Goal: Task Accomplishment & Management: Use online tool/utility

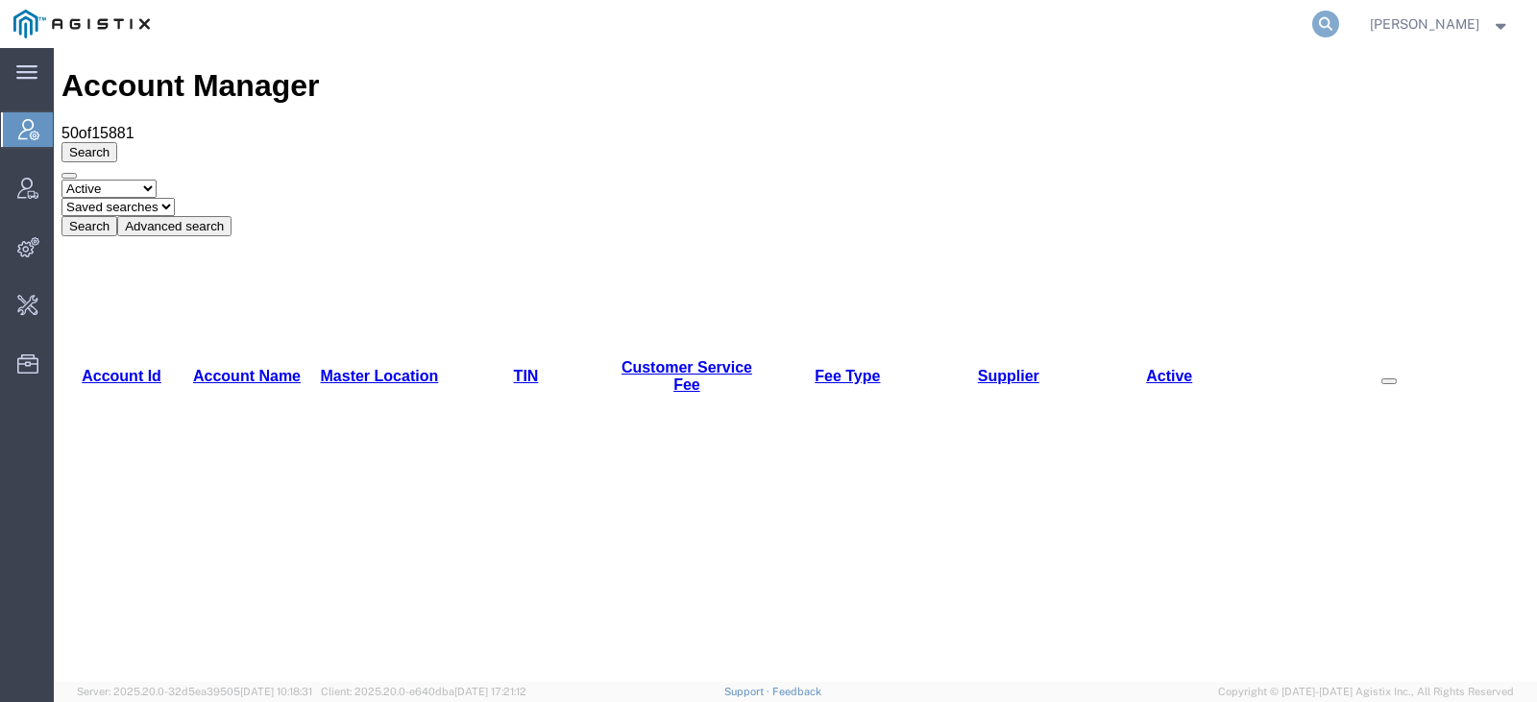
click at [1339, 30] on icon at bounding box center [1325, 24] width 27 height 27
type input "offline@redhat"
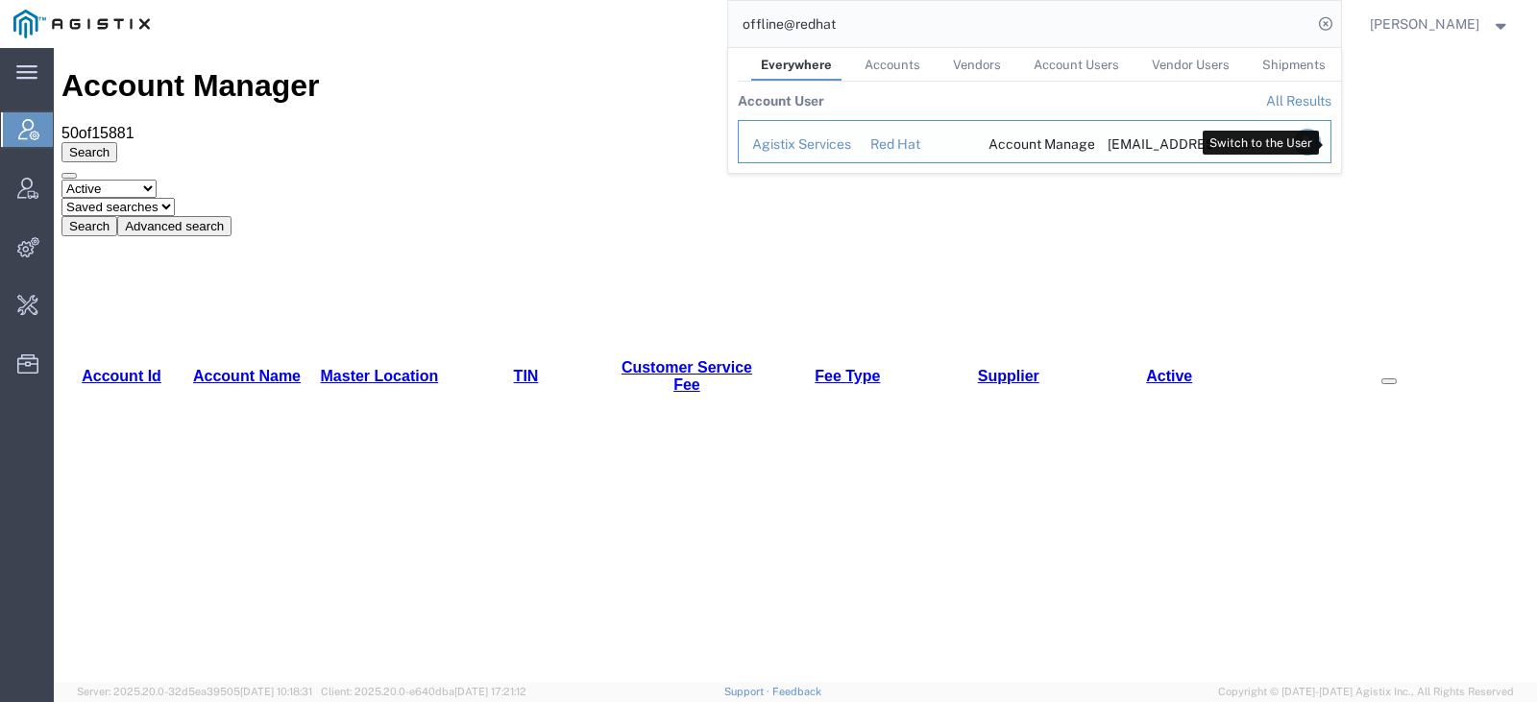
click at [1320, 145] on icon "Search Results" at bounding box center [1306, 142] width 27 height 27
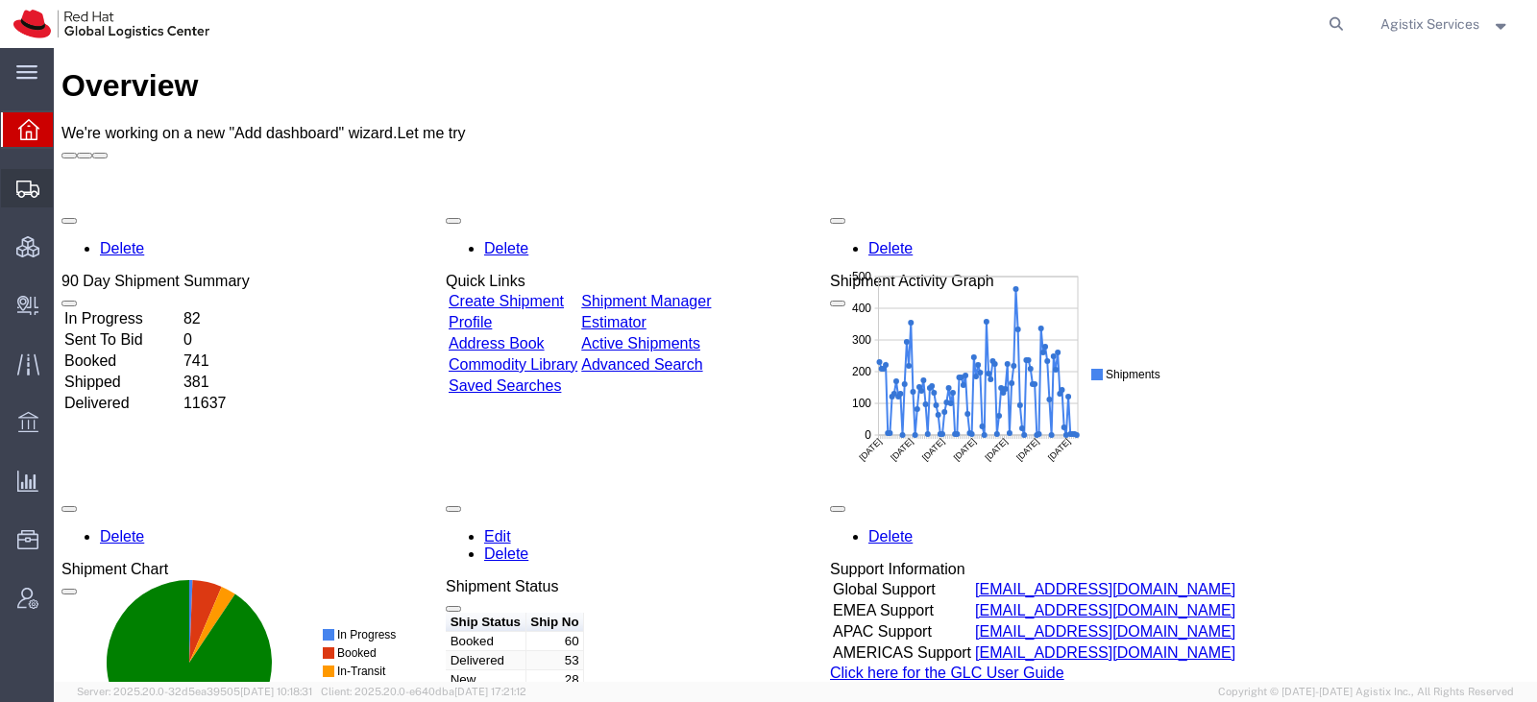
click at [0, 0] on span "Shipment Manager" at bounding box center [0, 0] width 0 height 0
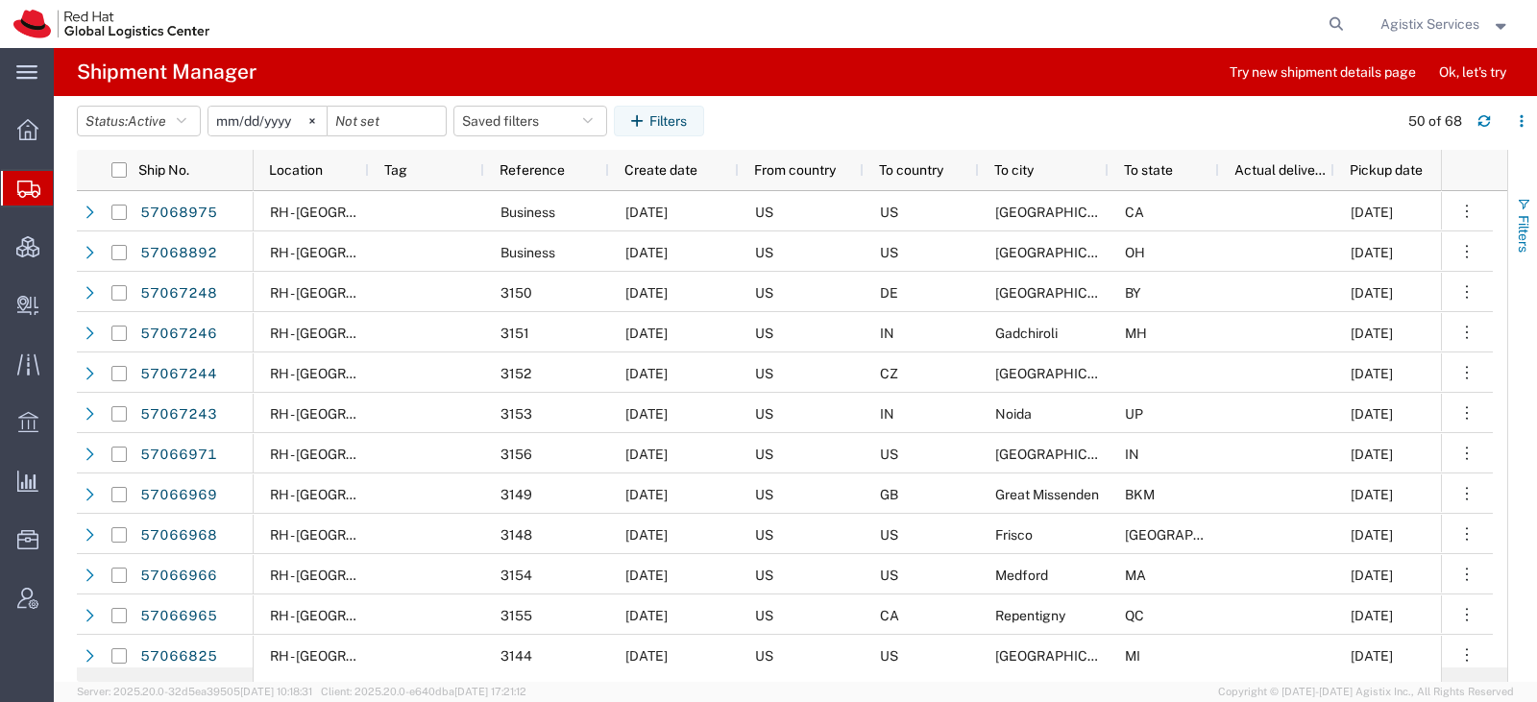
click at [1524, 218] on span "Filters" at bounding box center [1523, 233] width 15 height 37
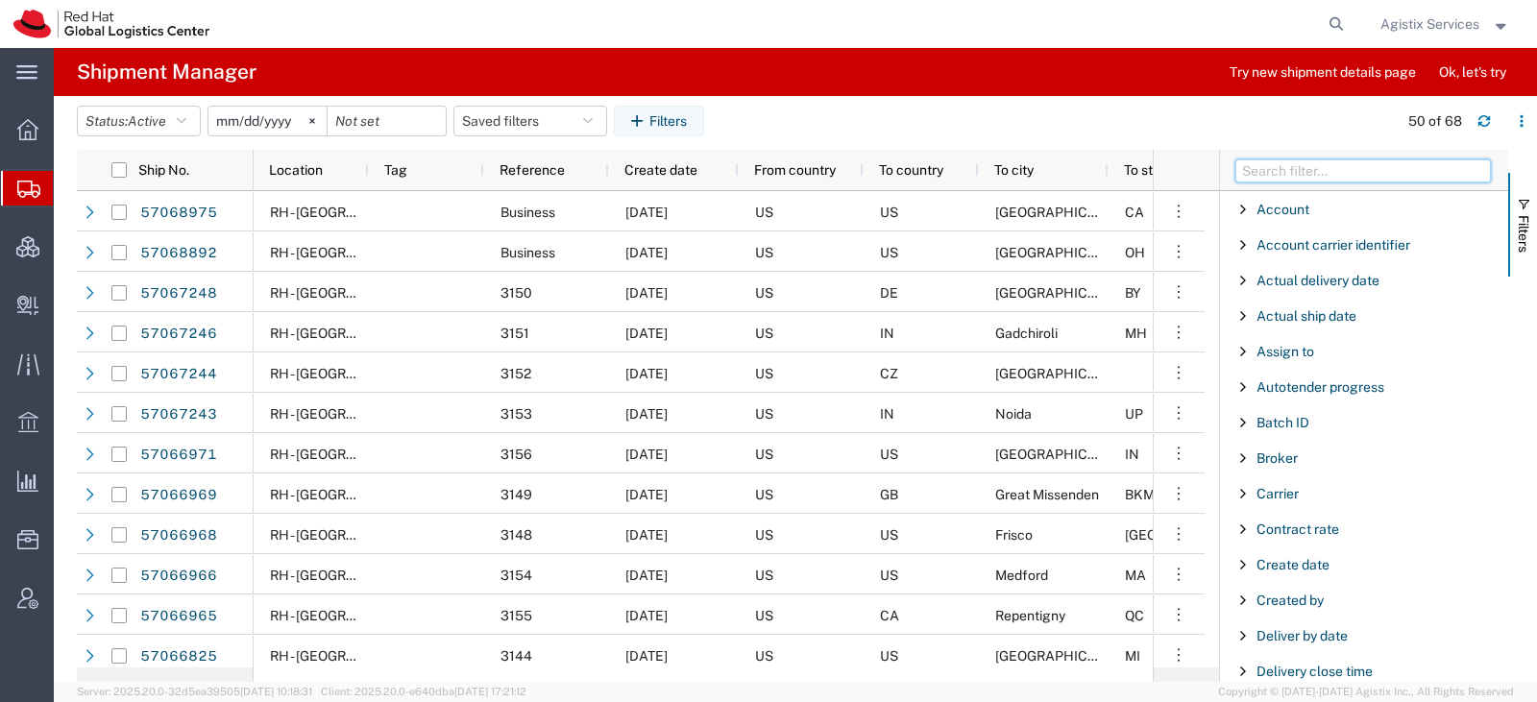
click at [1401, 175] on input "Filter Columns Input" at bounding box center [1363, 170] width 256 height 23
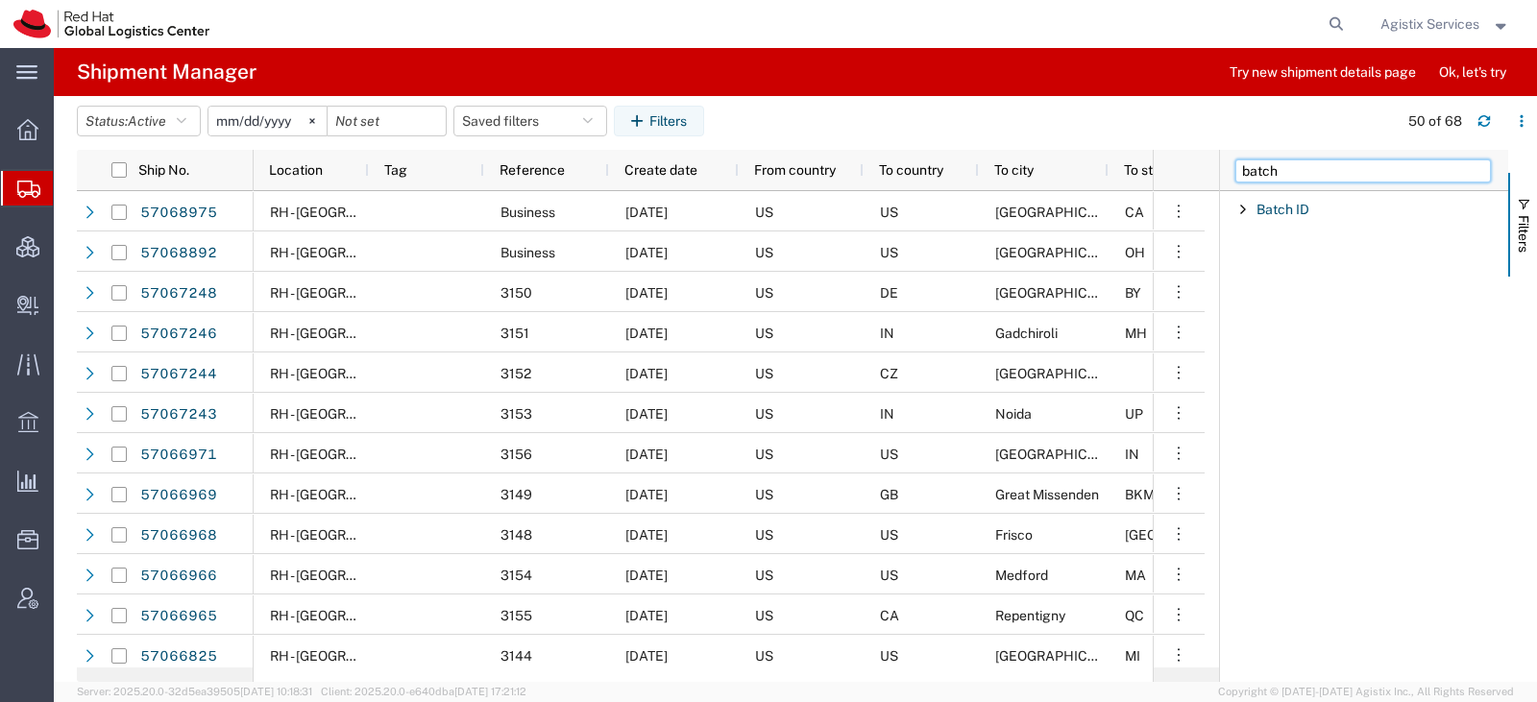
type input "batch"
click at [1237, 208] on span "Filter List 1 Filters" at bounding box center [1242, 209] width 15 height 15
click at [1271, 288] on input "Filter Value" at bounding box center [1371, 290] width 252 height 23
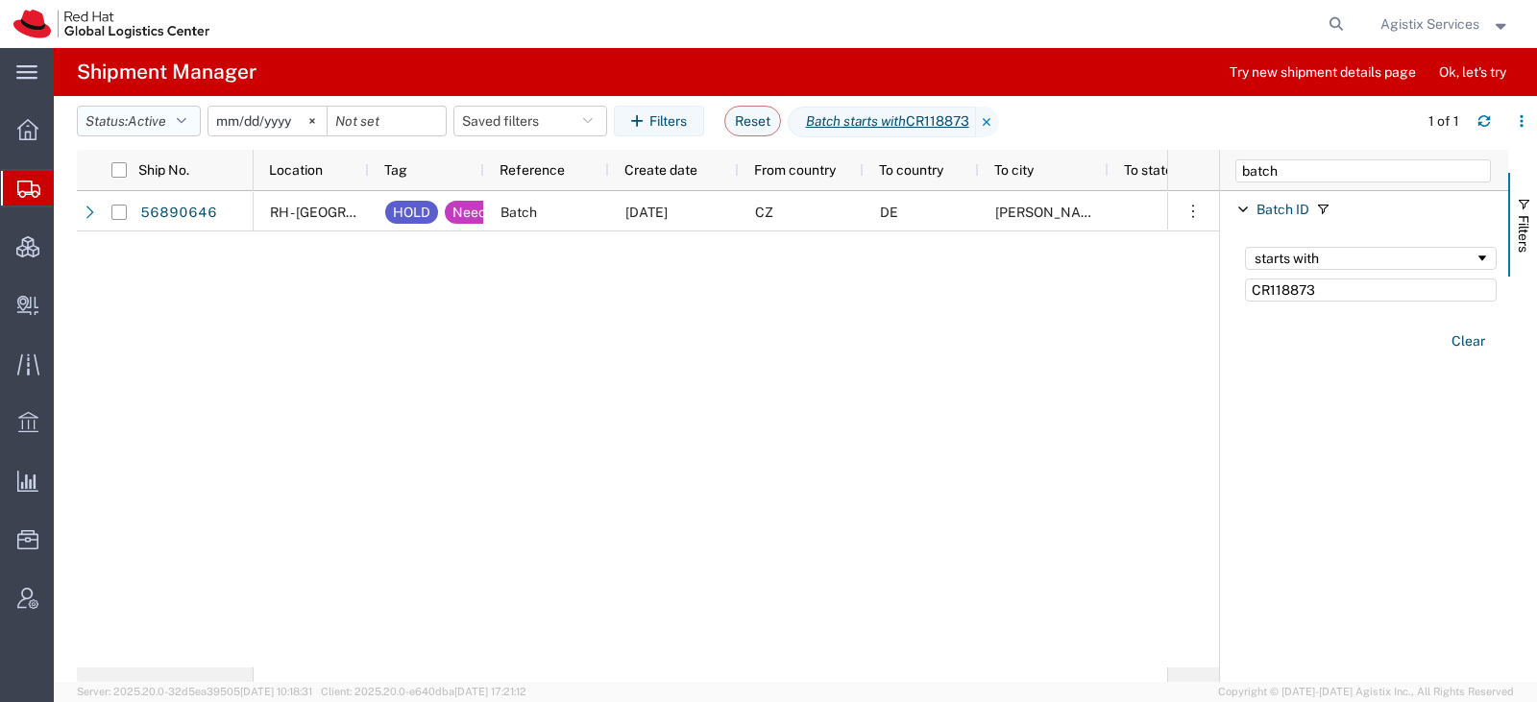
type input "CR118873"
click at [158, 130] on span "Active" at bounding box center [147, 121] width 38 height 18
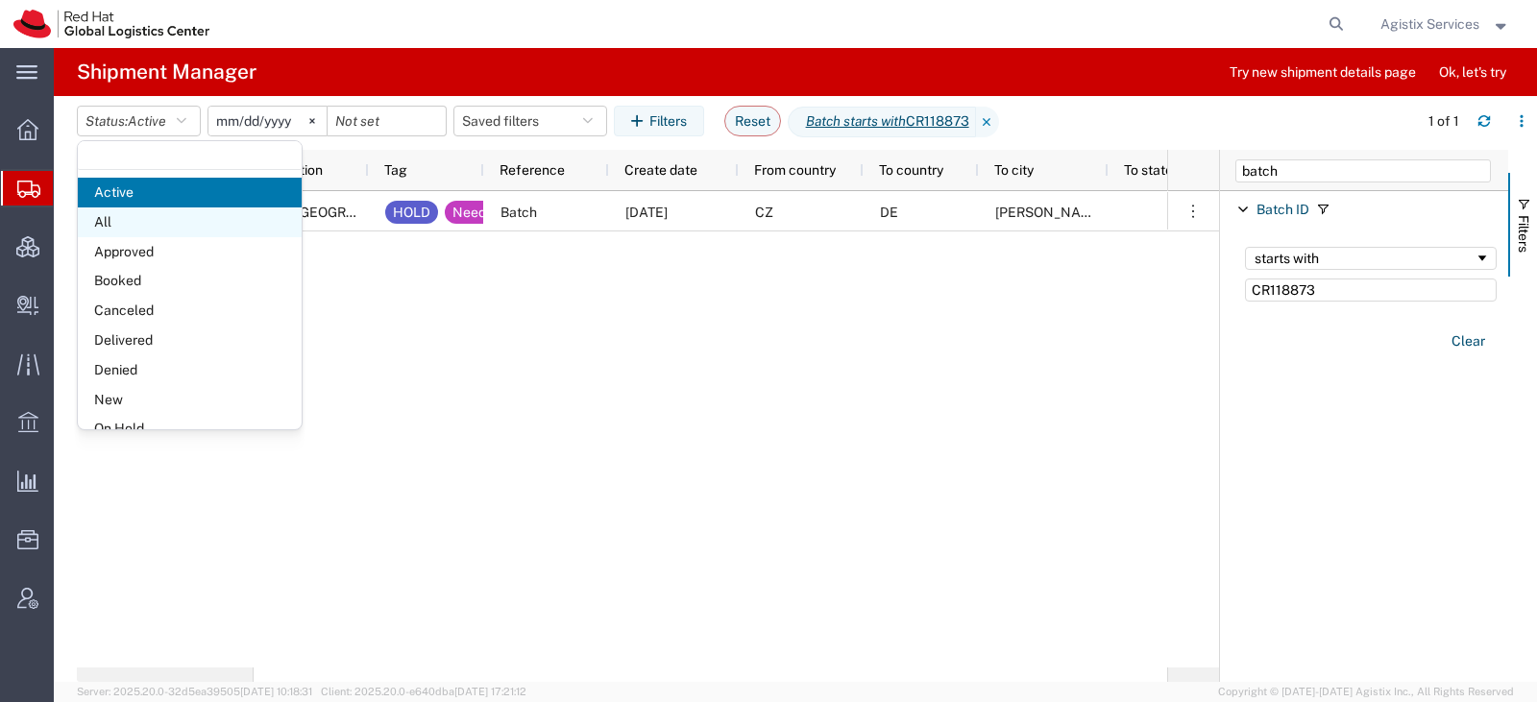
click at [155, 221] on span "All" at bounding box center [190, 222] width 224 height 30
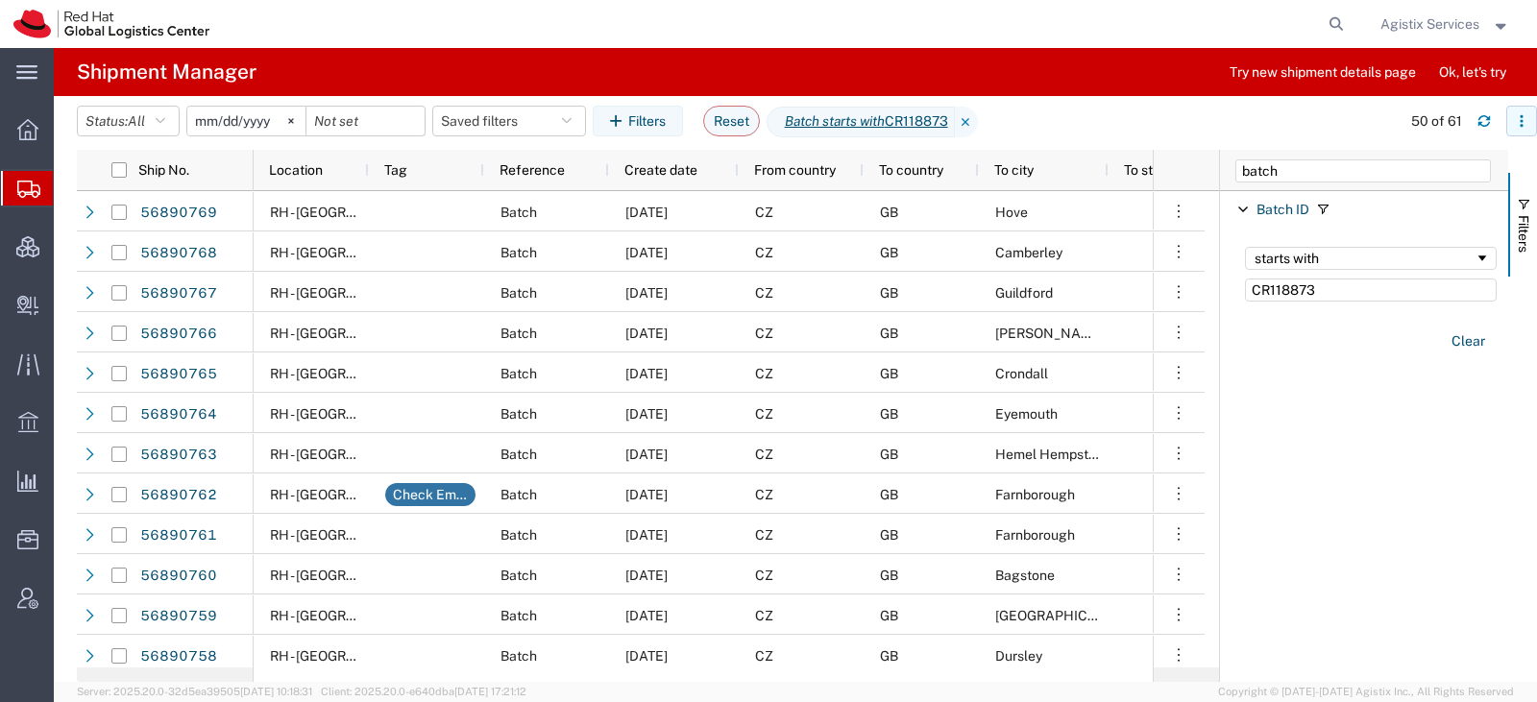
click at [1510, 126] on button "button" at bounding box center [1521, 121] width 31 height 31
click at [1452, 180] on div "Download" at bounding box center [1422, 172] width 107 height 38
drag, startPoint x: 1317, startPoint y: 167, endPoint x: 1171, endPoint y: 154, distance: 146.6
click at [1209, 157] on div "Ship No. Location Tag Reference Create date From country To country To city To …" at bounding box center [807, 416] width 1460 height 532
click at [1340, 295] on input "CR118873" at bounding box center [1371, 290] width 252 height 23
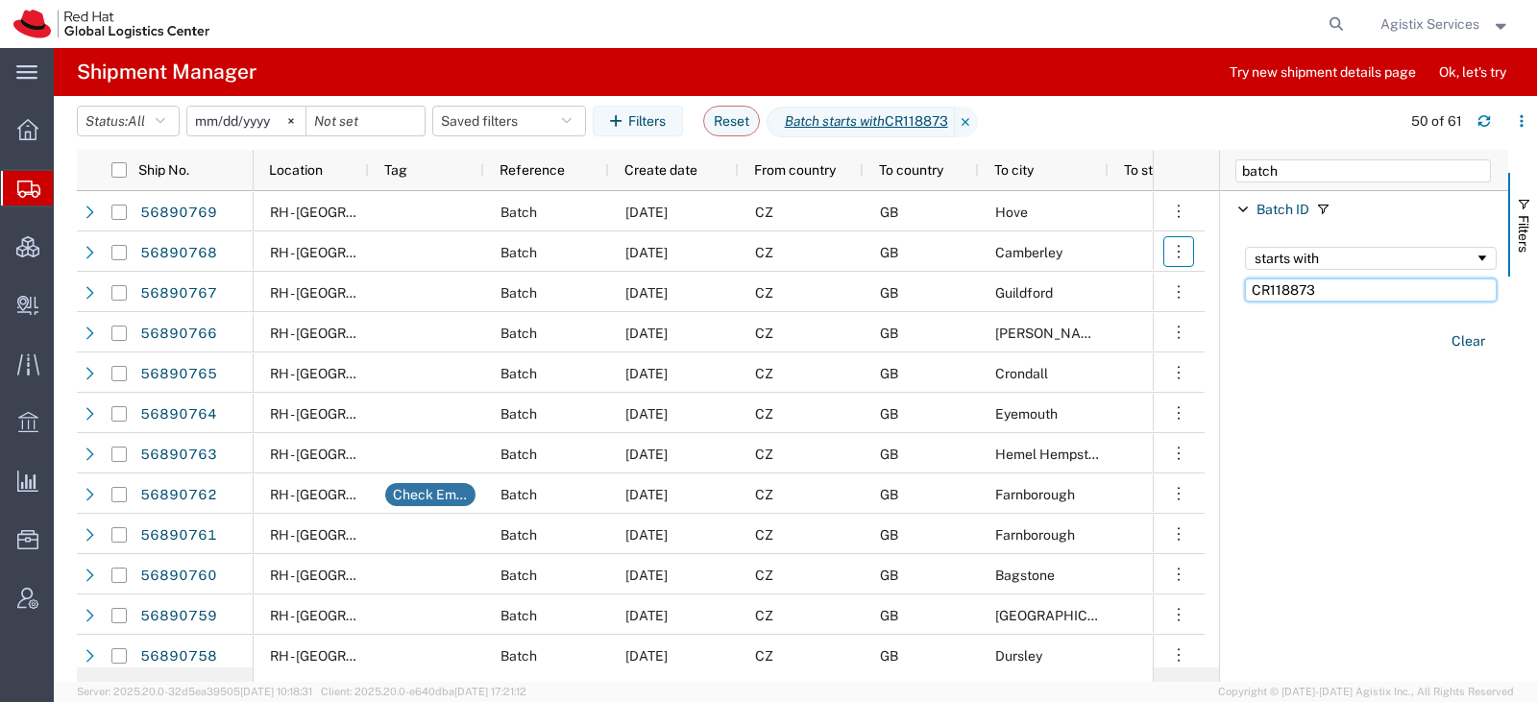
drag, startPoint x: 1340, startPoint y: 295, endPoint x: 1169, endPoint y: 240, distance: 179.5
click at [1168, 259] on div "Ship No. Location Tag Reference Create date From country To country To city To …" at bounding box center [807, 416] width 1460 height 532
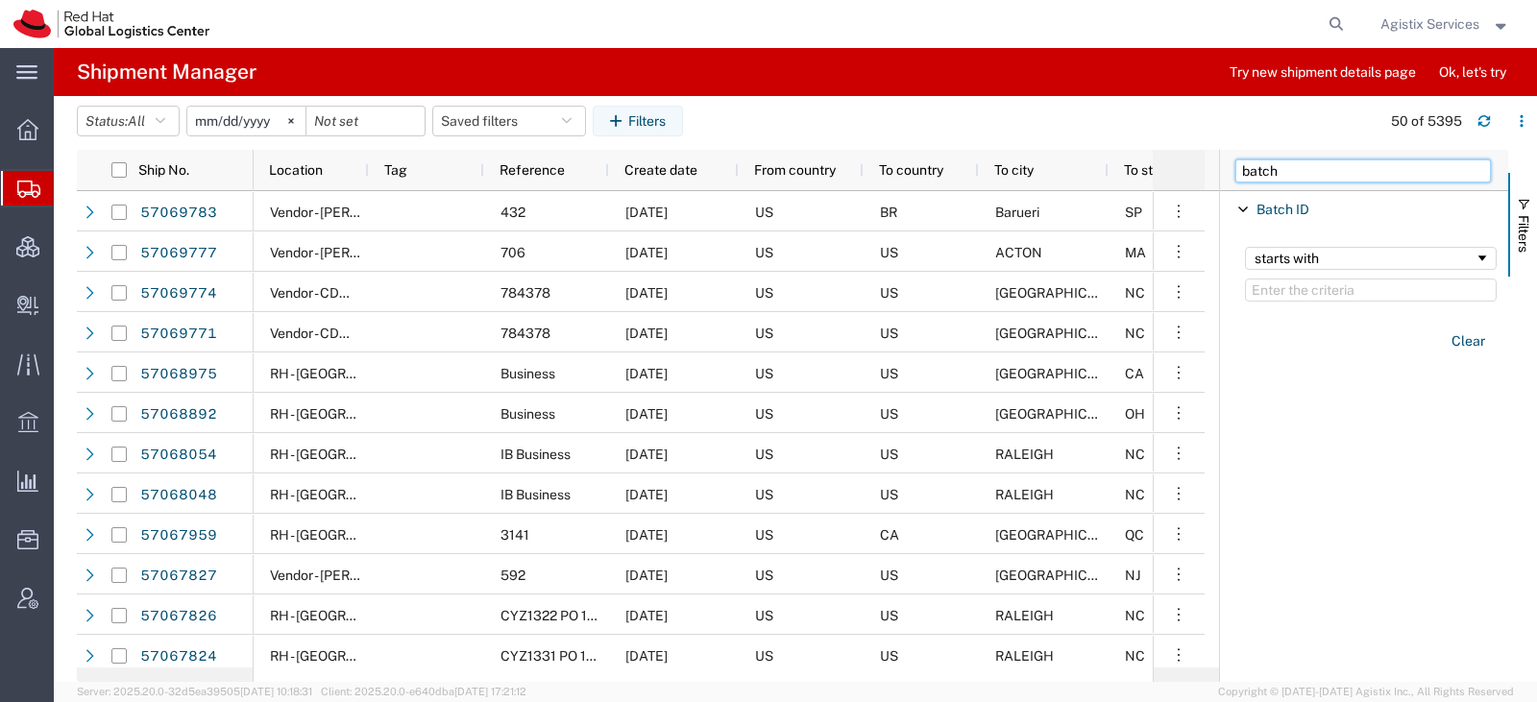
drag, startPoint x: 1279, startPoint y: 168, endPoint x: 1161, endPoint y: 168, distance: 117.2
click at [1162, 169] on div "Ship No. Location Tag Reference Create date From country To country To city To …" at bounding box center [807, 416] width 1460 height 532
type input "r"
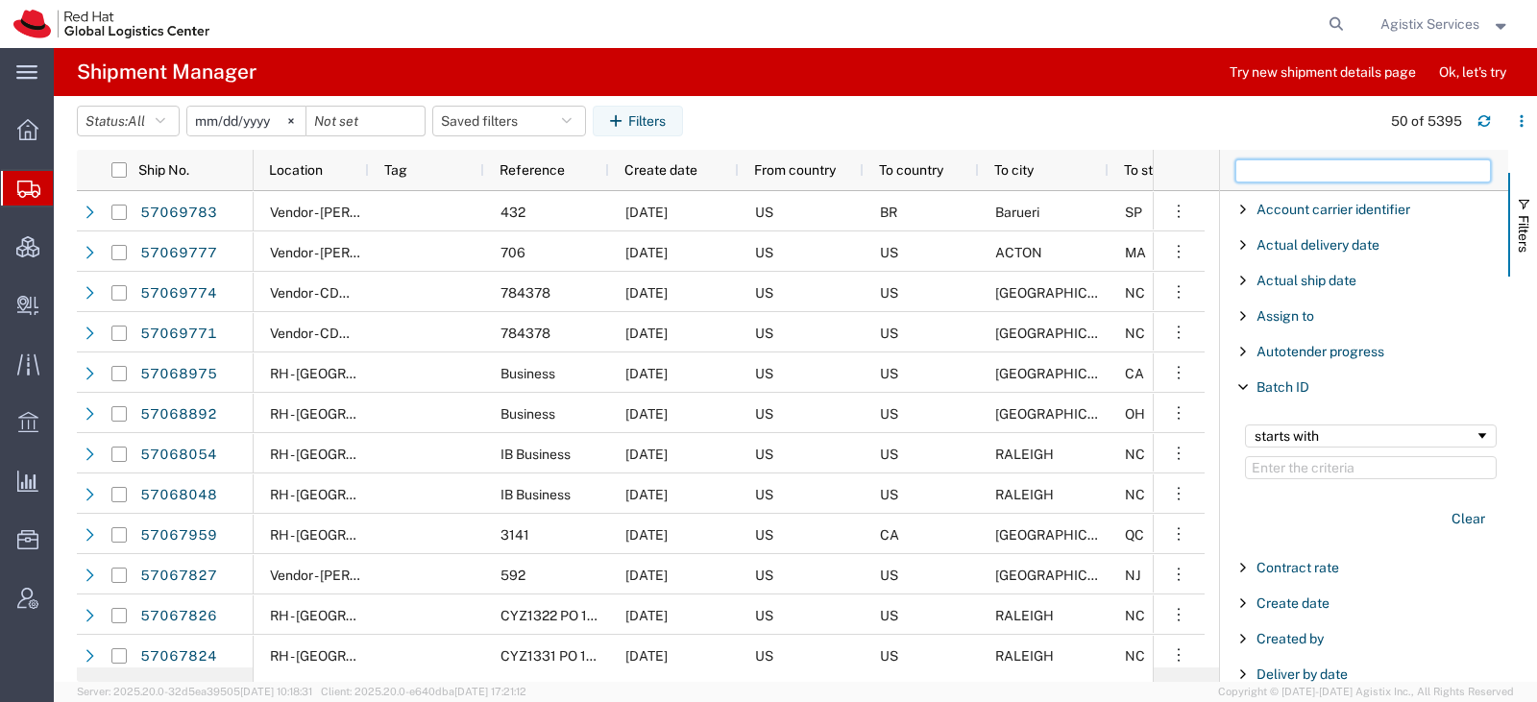
click at [1303, 180] on input "Filter Columns Input" at bounding box center [1363, 170] width 256 height 23
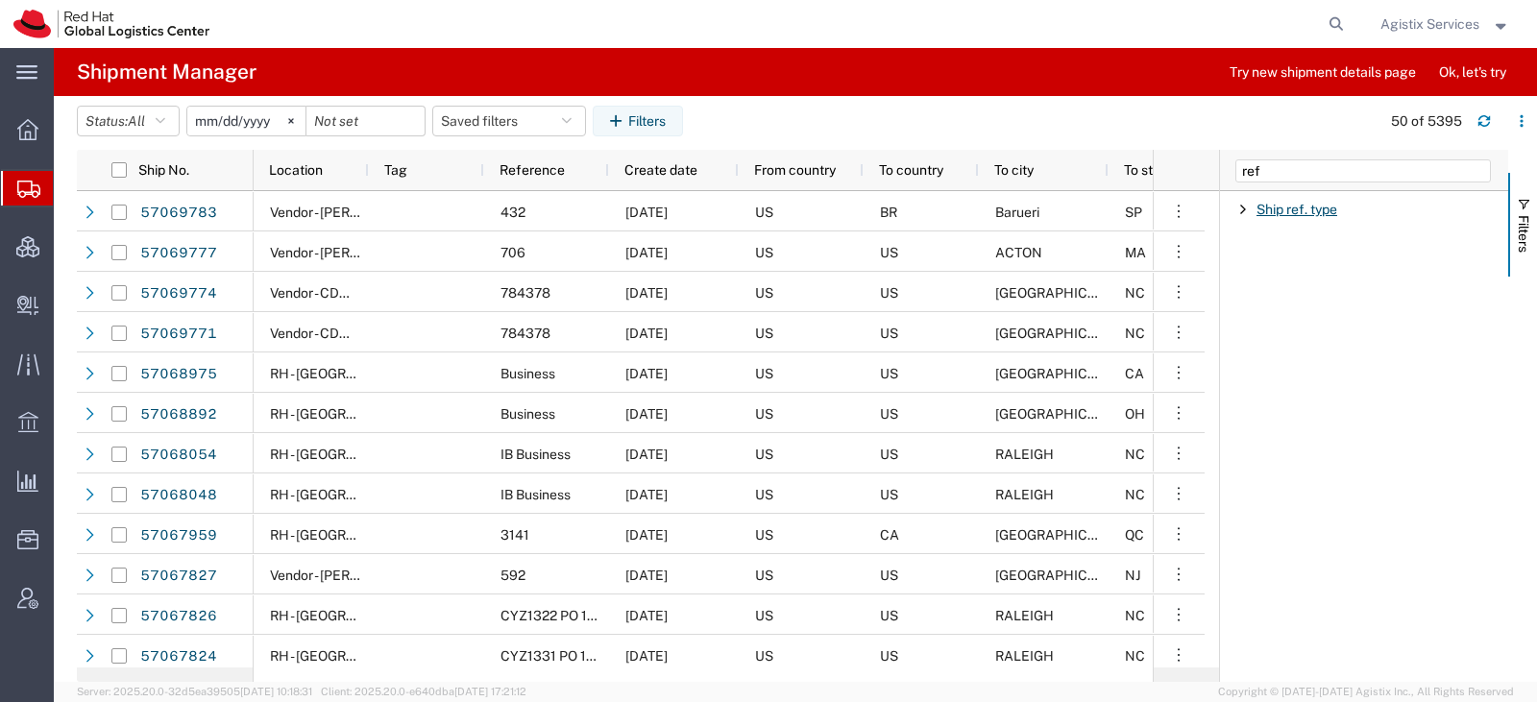
click at [1294, 207] on span "Ship ref. type" at bounding box center [1296, 209] width 81 height 15
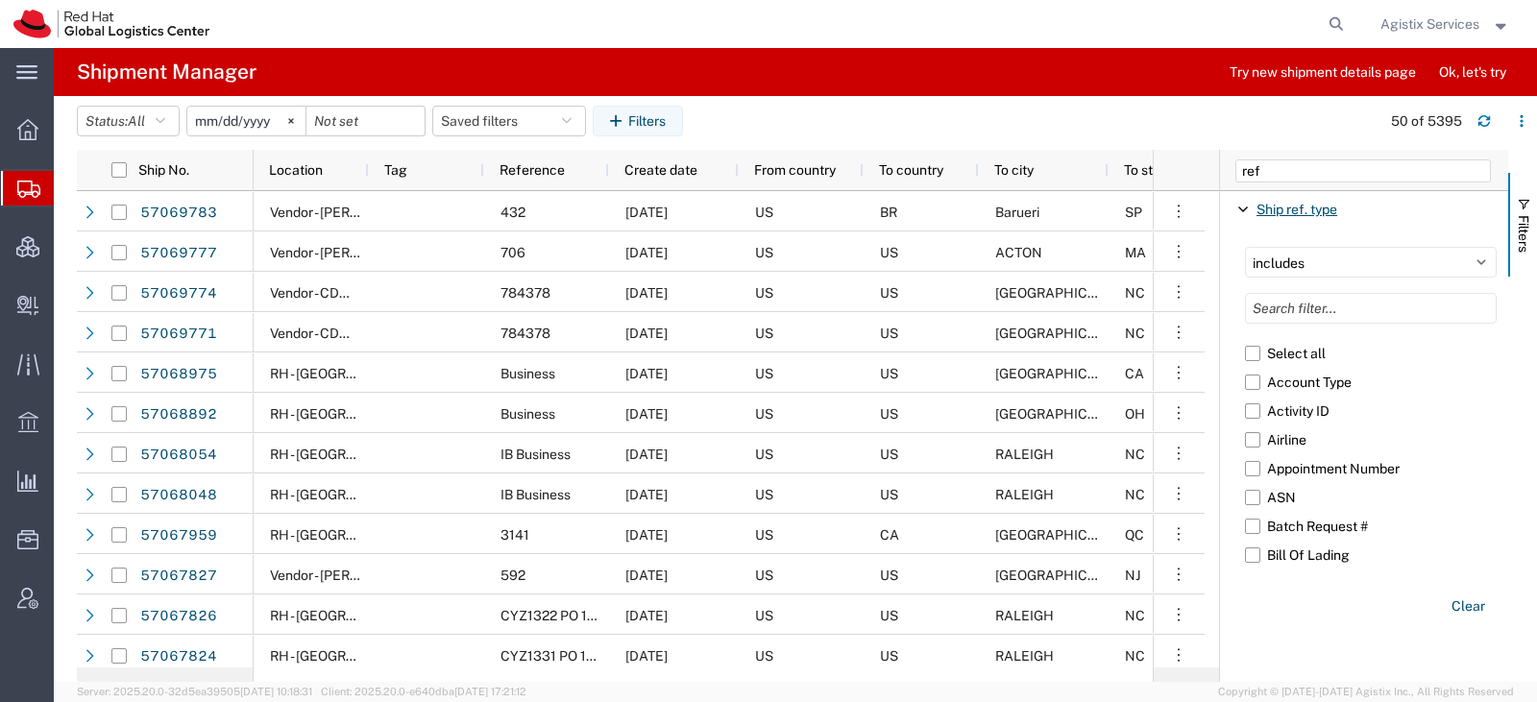
click at [1294, 207] on span "Ship ref. type" at bounding box center [1296, 209] width 81 height 15
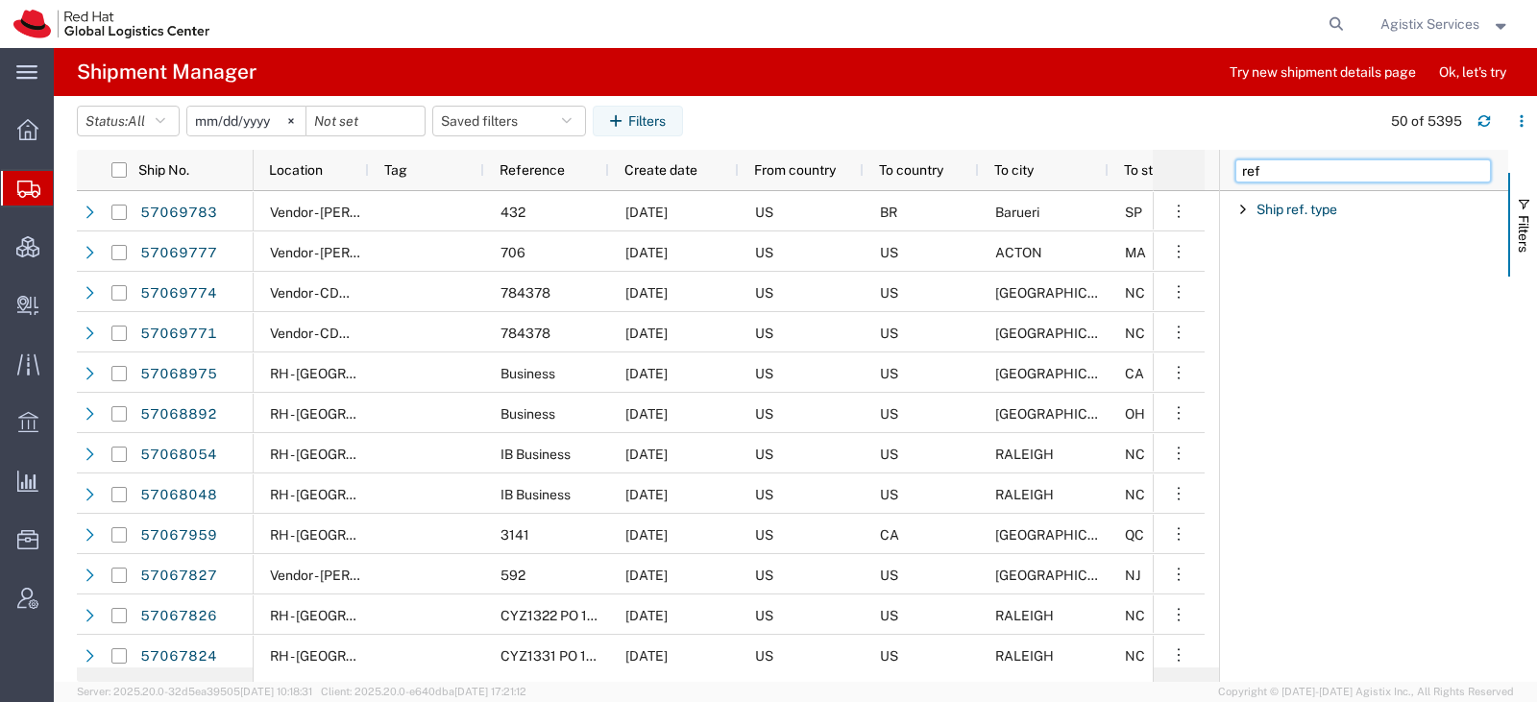
drag, startPoint x: 1280, startPoint y: 171, endPoint x: 1196, endPoint y: 159, distance: 84.4
click at [1196, 159] on div "Ship No. Location Tag Reference Create date From country To country To city To …" at bounding box center [807, 416] width 1460 height 532
type input "ref"
click at [1244, 251] on span "Filter List 3 Filters" at bounding box center [1242, 244] width 15 height 15
click at [1264, 320] on input "Filter Value" at bounding box center [1371, 325] width 252 height 23
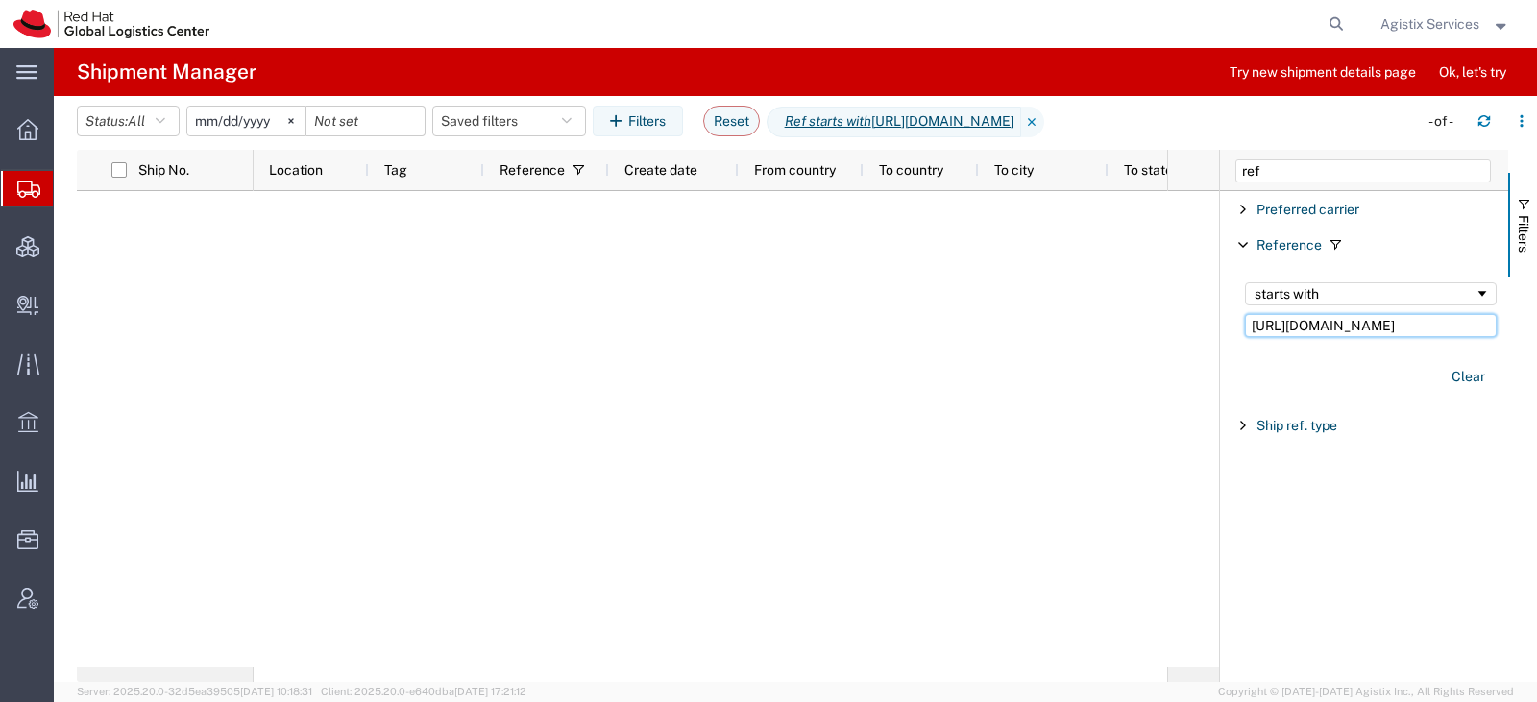
click at [1335, 325] on input "https://share.zight.com/llulLbxK" at bounding box center [1371, 325] width 252 height 23
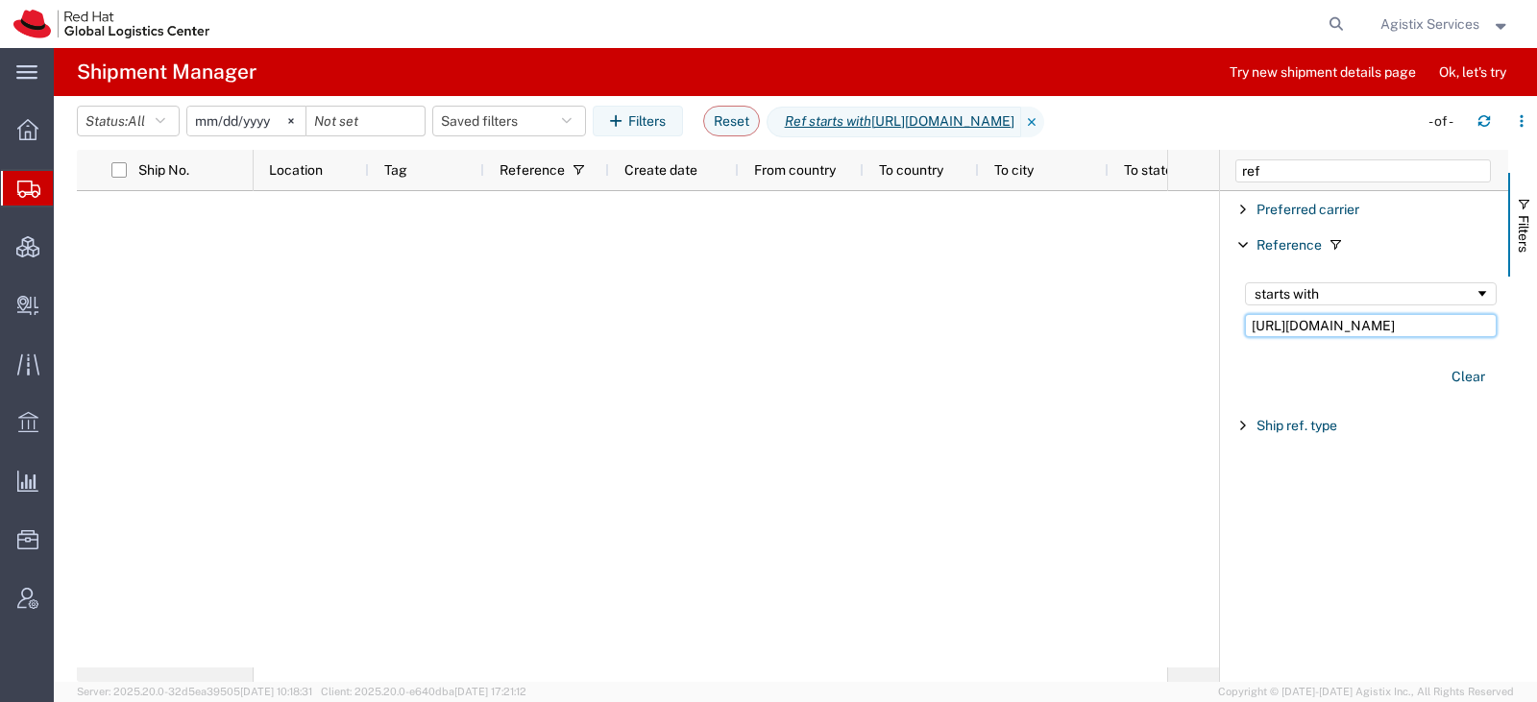
paste input "CR118873"
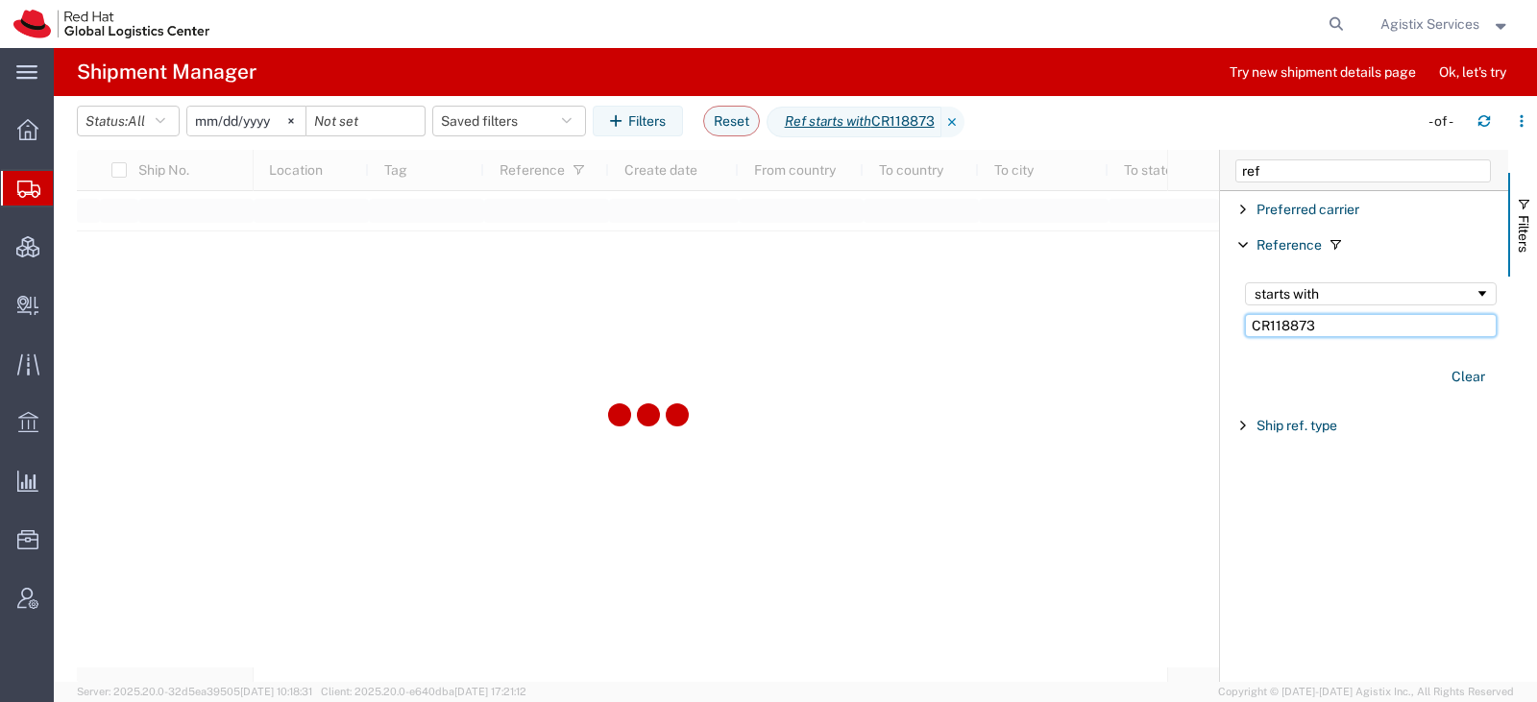
type input "CR118873"
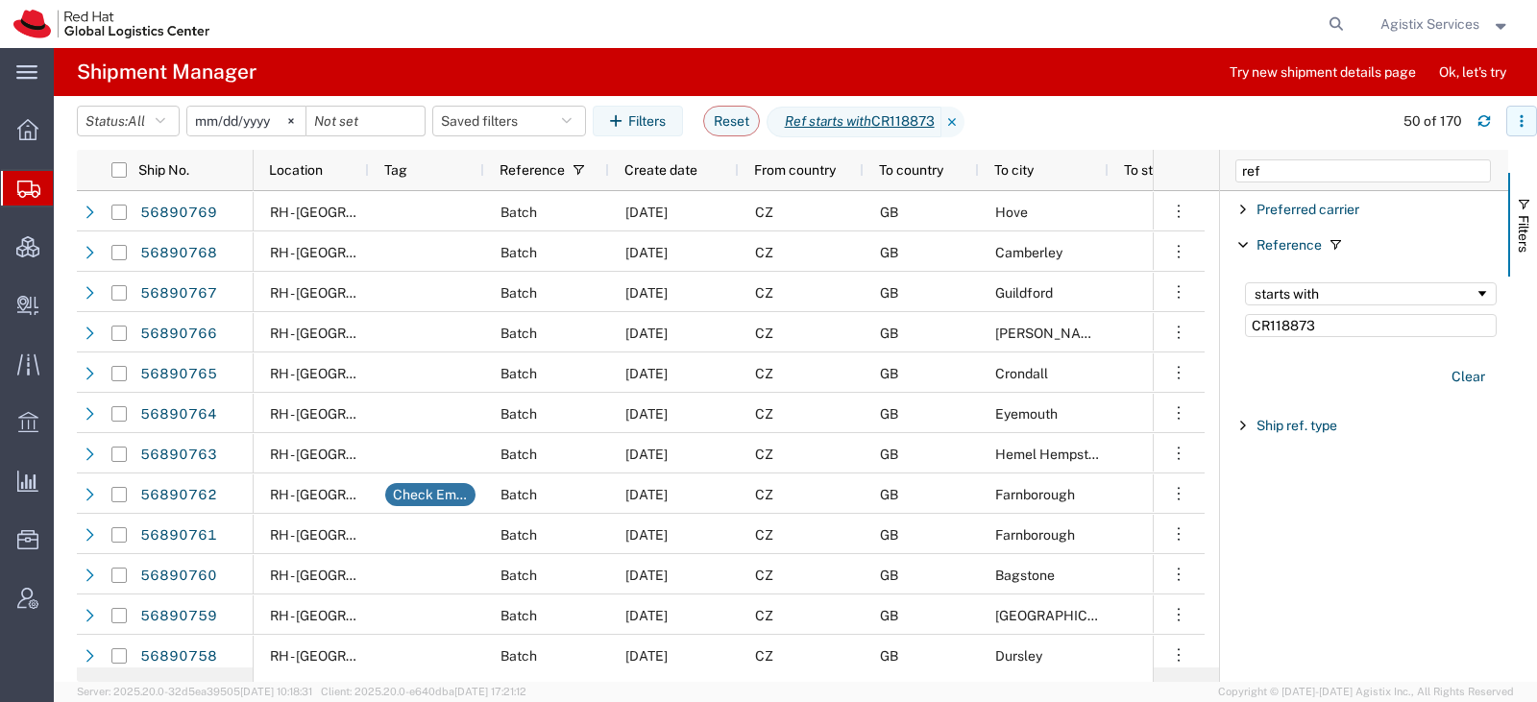
click at [1525, 118] on icon "button" at bounding box center [1521, 120] width 13 height 13
click at [1410, 180] on div "Download" at bounding box center [1422, 172] width 107 height 38
click at [1465, 371] on button "Clear" at bounding box center [1468, 377] width 57 height 32
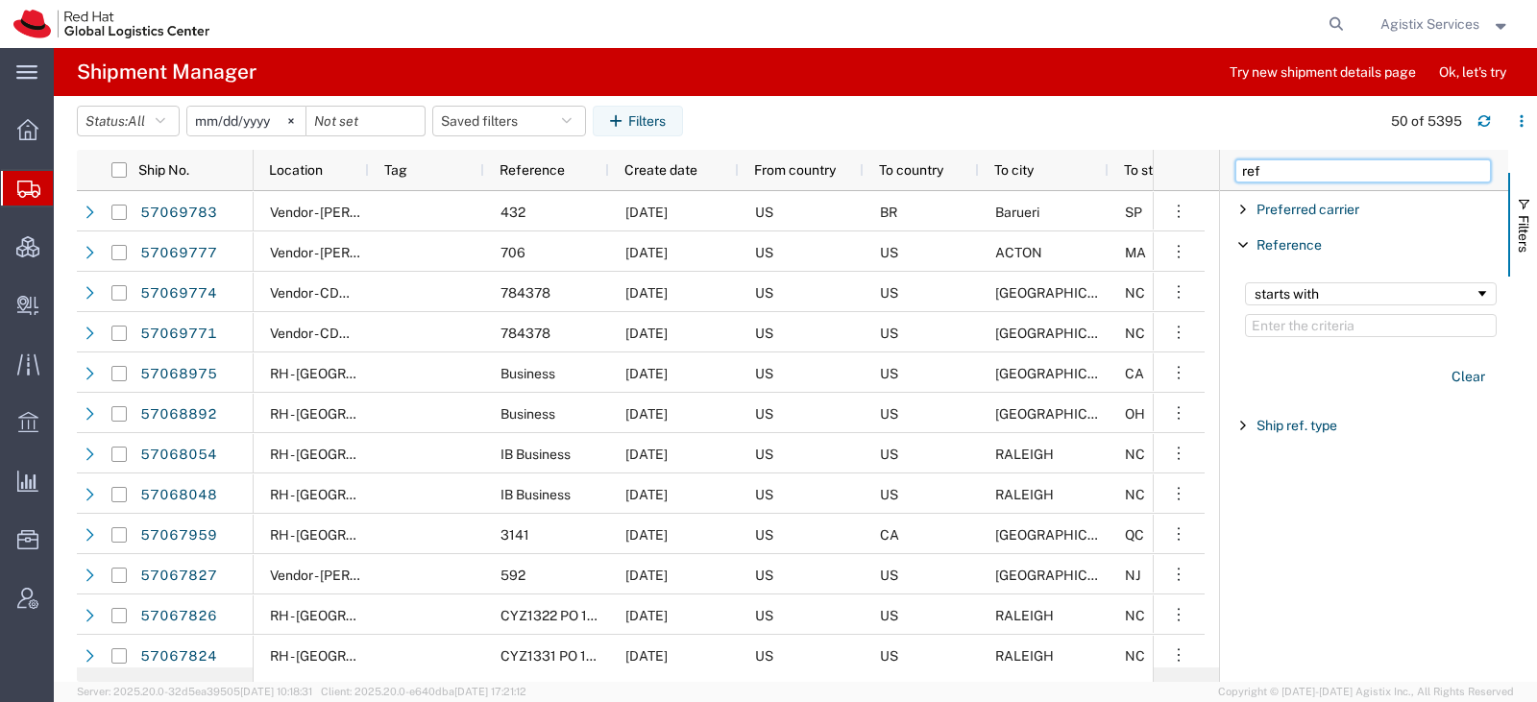
drag, startPoint x: 1294, startPoint y: 180, endPoint x: 1131, endPoint y: 113, distance: 176.2
click at [1162, 129] on agx-table-manager "Status: All Active All Approved Booked Canceled Delivered Denied New On Hold Pe…" at bounding box center [795, 389] width 1483 height 586
type input "batch"
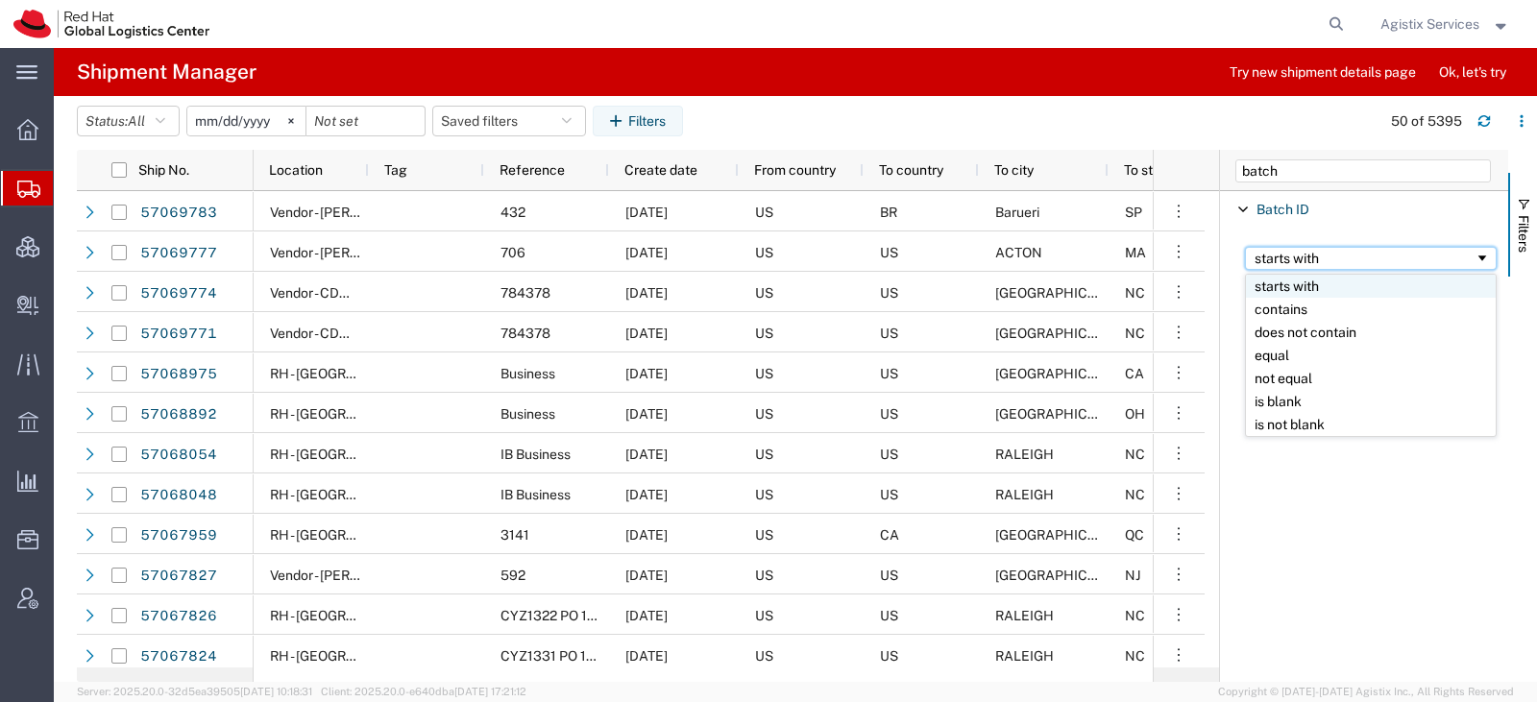
click at [1280, 263] on div "starts with" at bounding box center [1365, 258] width 220 height 15
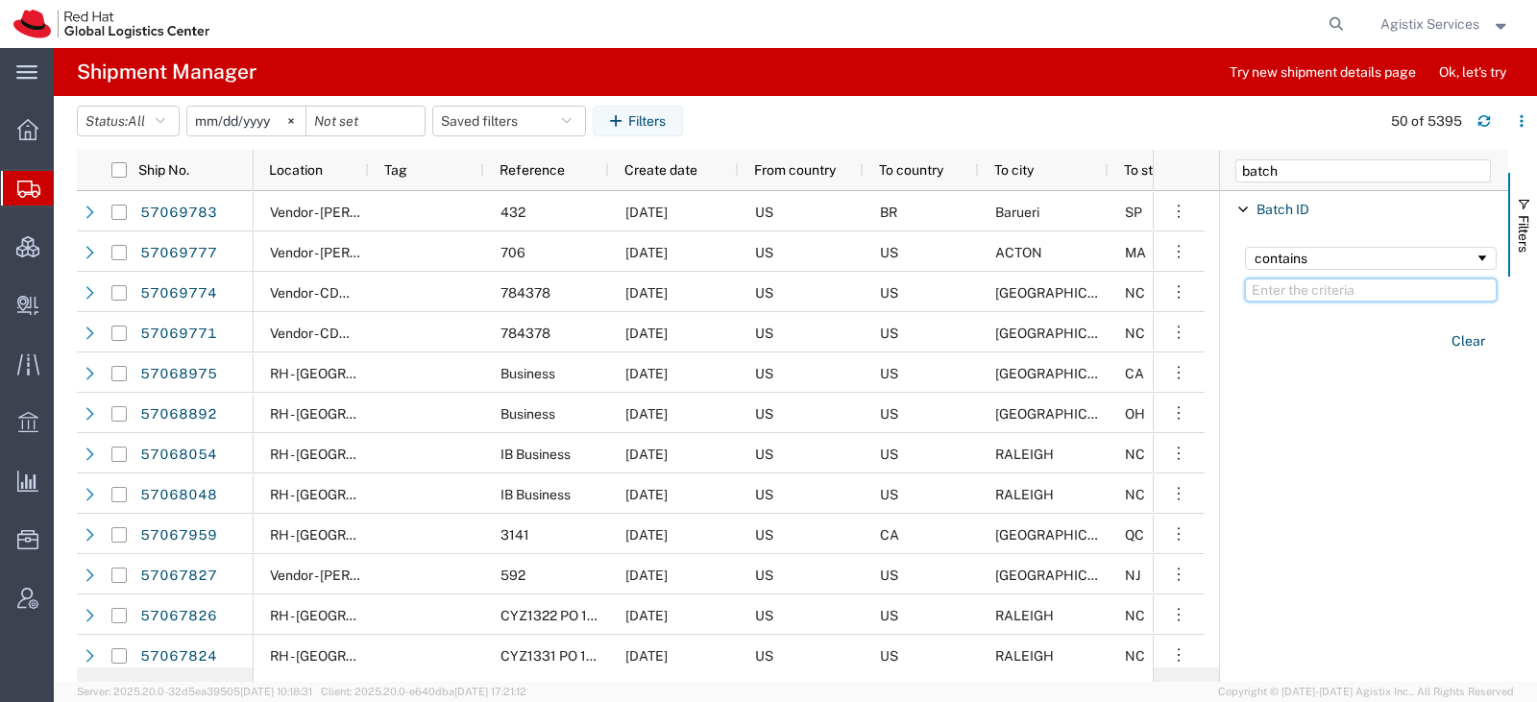
click at [1276, 287] on input "Filter Value" at bounding box center [1371, 290] width 252 height 23
paste input "CR118873"
type input "CR118873"
